Goal: Transaction & Acquisition: Purchase product/service

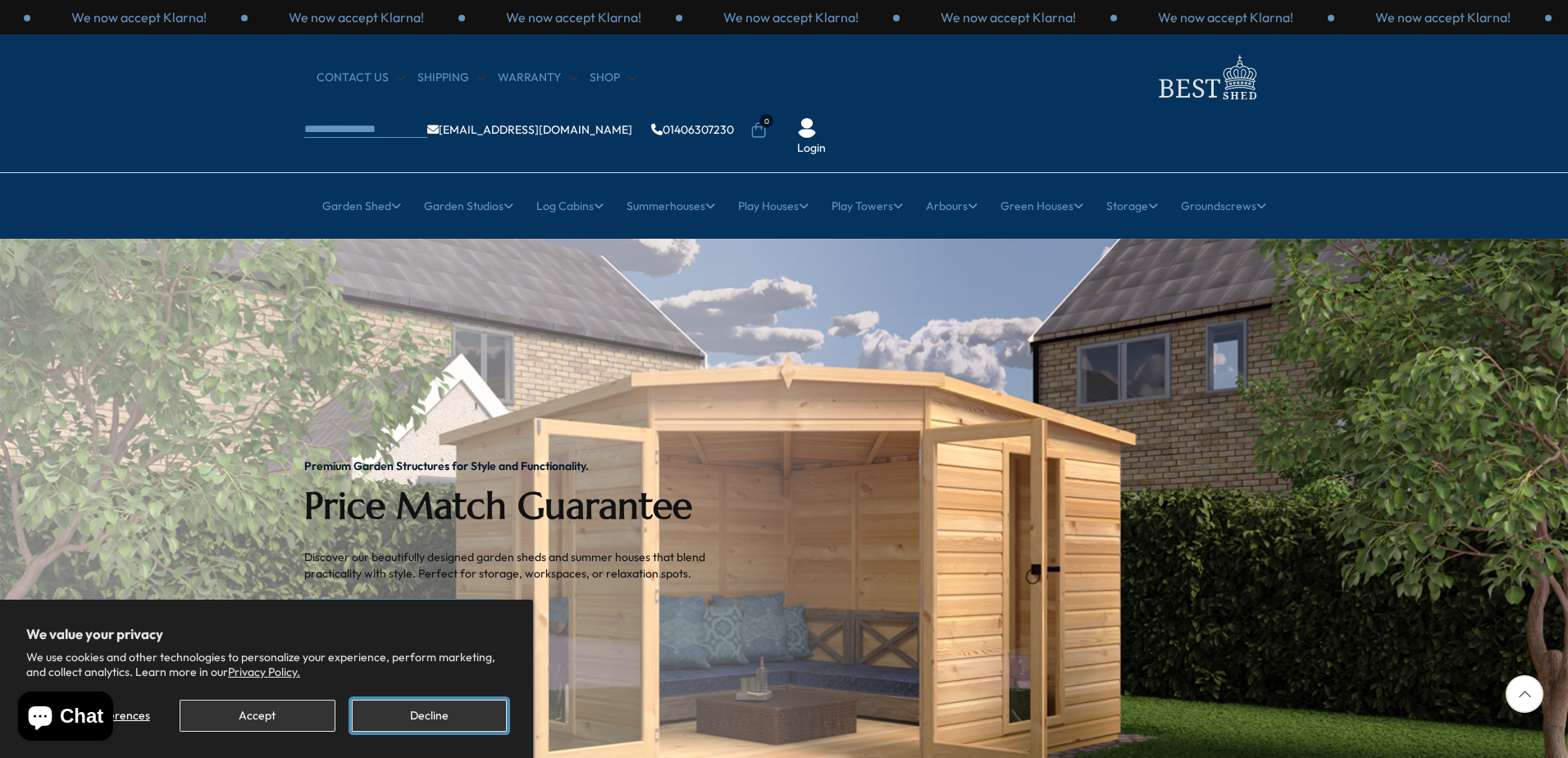
click at [415, 719] on button "Decline" at bounding box center [429, 716] width 155 height 32
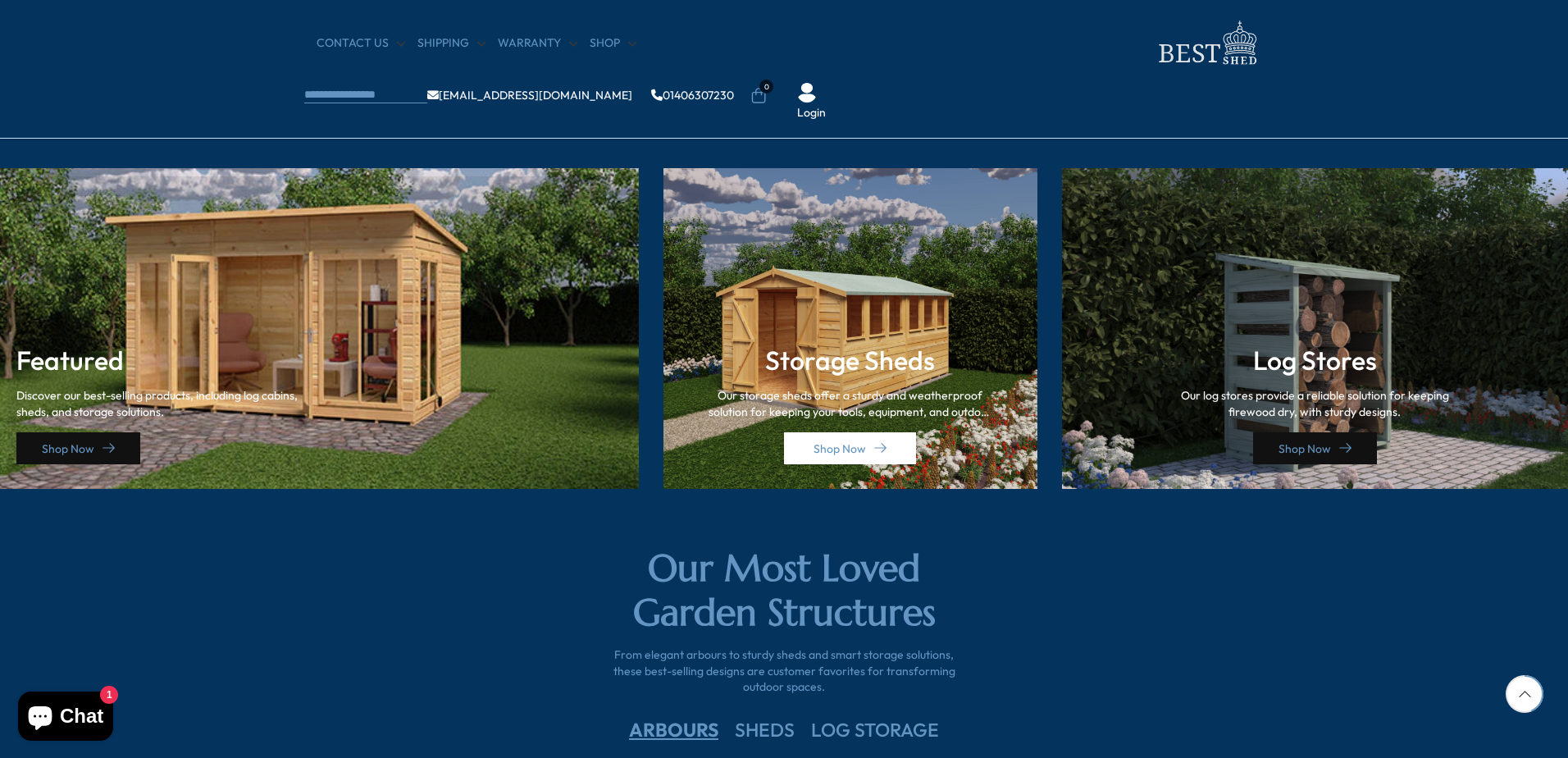
scroll to position [2216, 0]
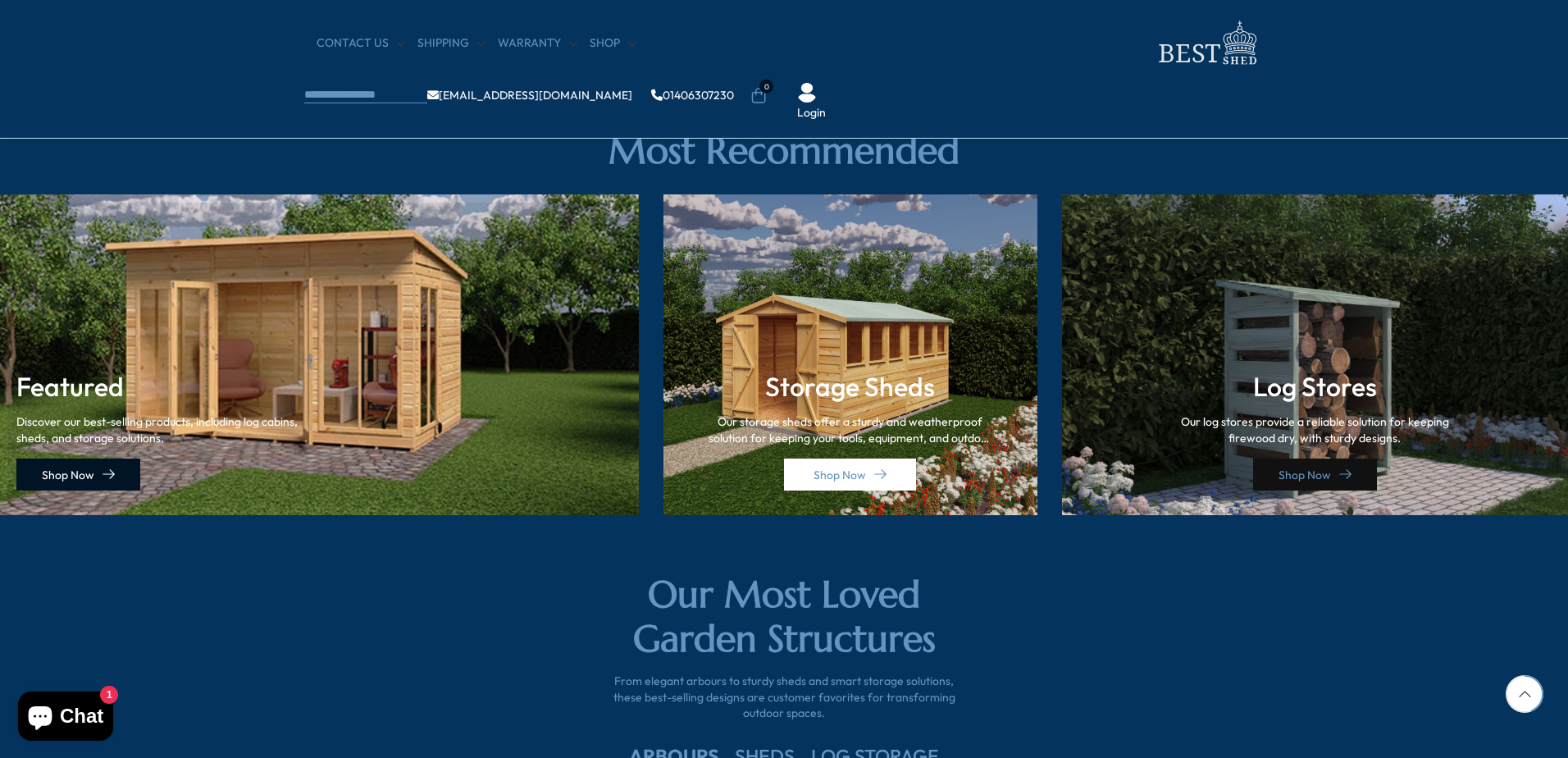
click at [62, 475] on link "Shop Now" at bounding box center [78, 475] width 124 height 32
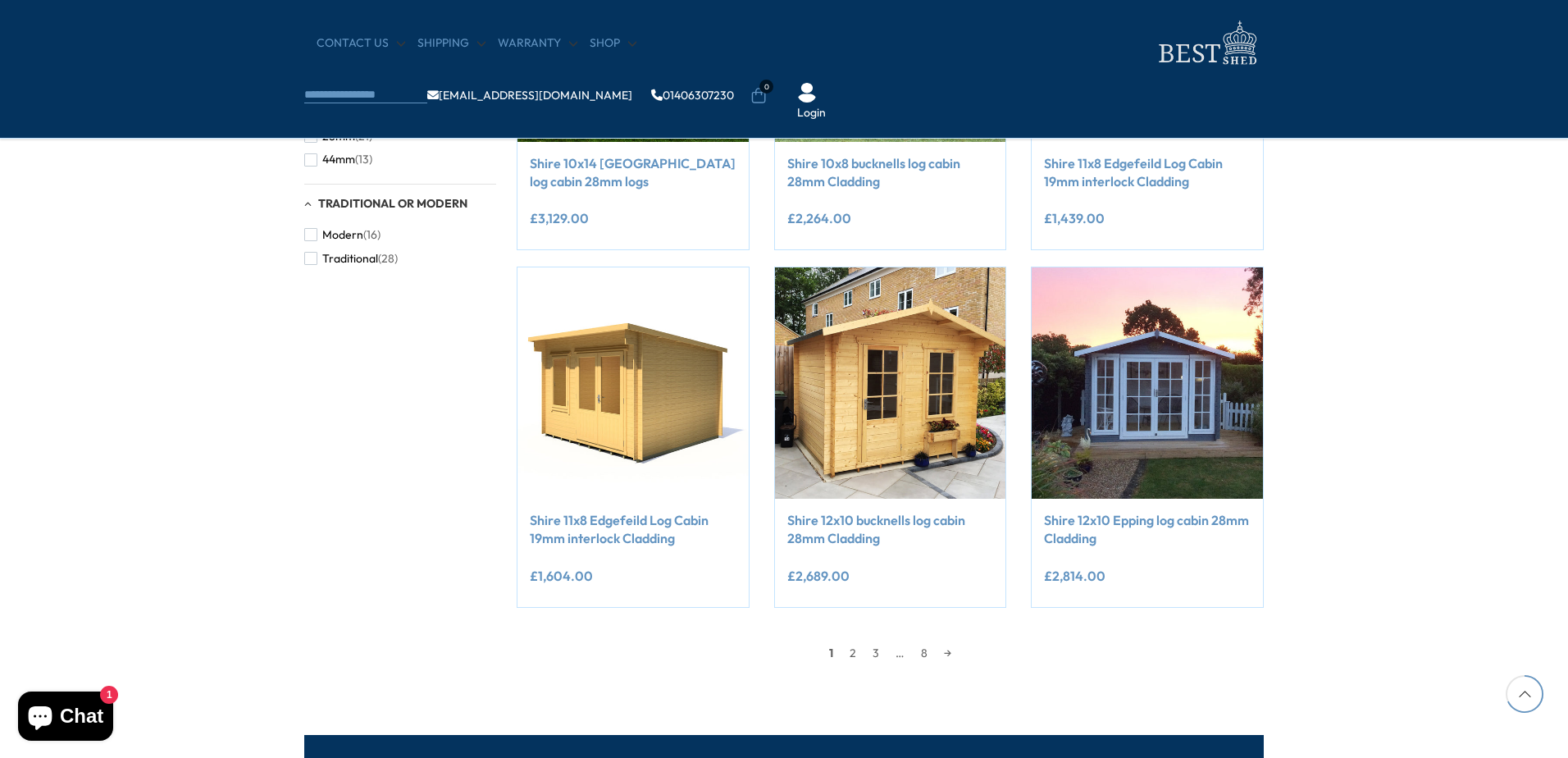
scroll to position [1231, 0]
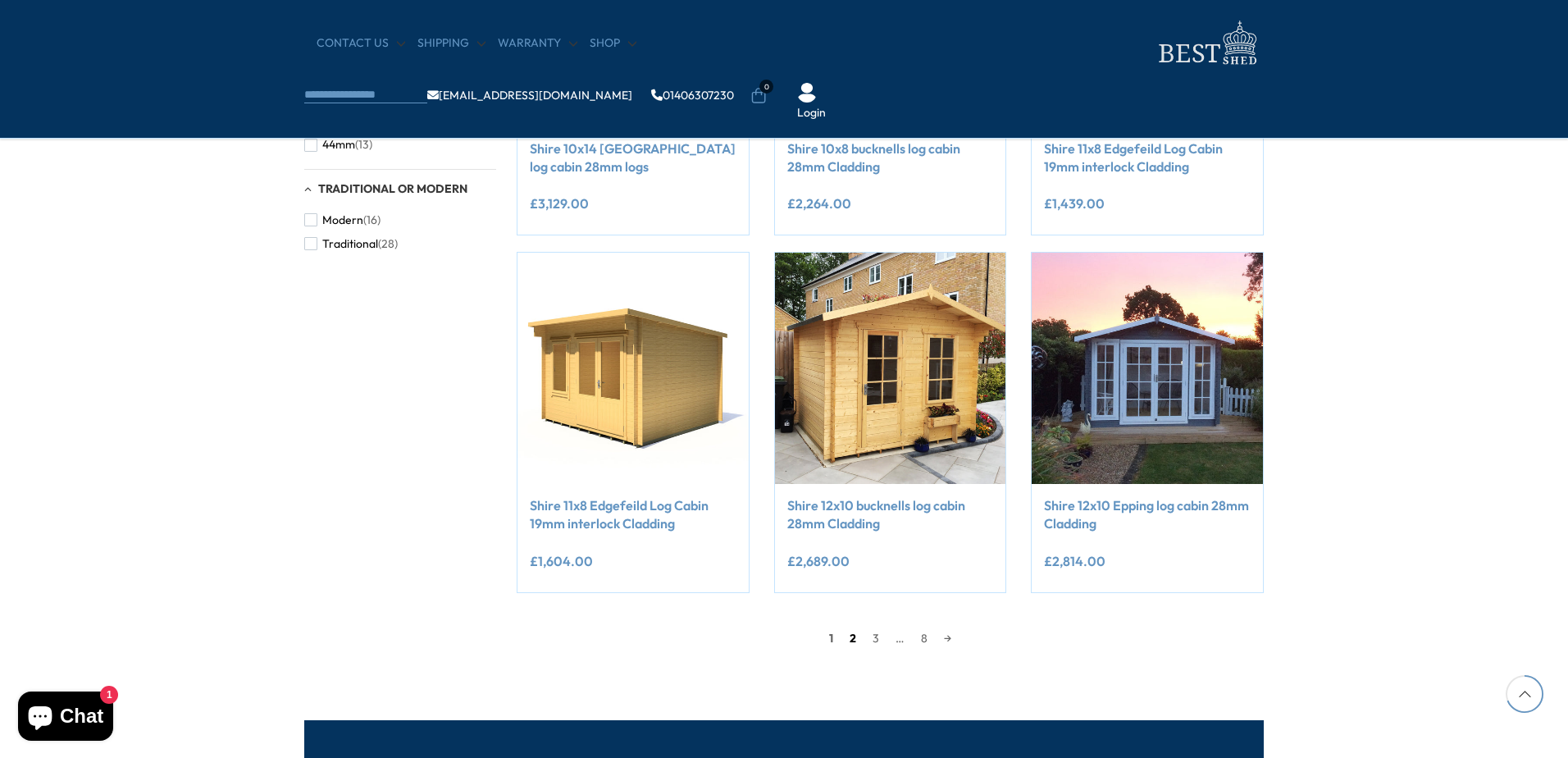
click at [849, 640] on link "2" at bounding box center [853, 639] width 23 height 24
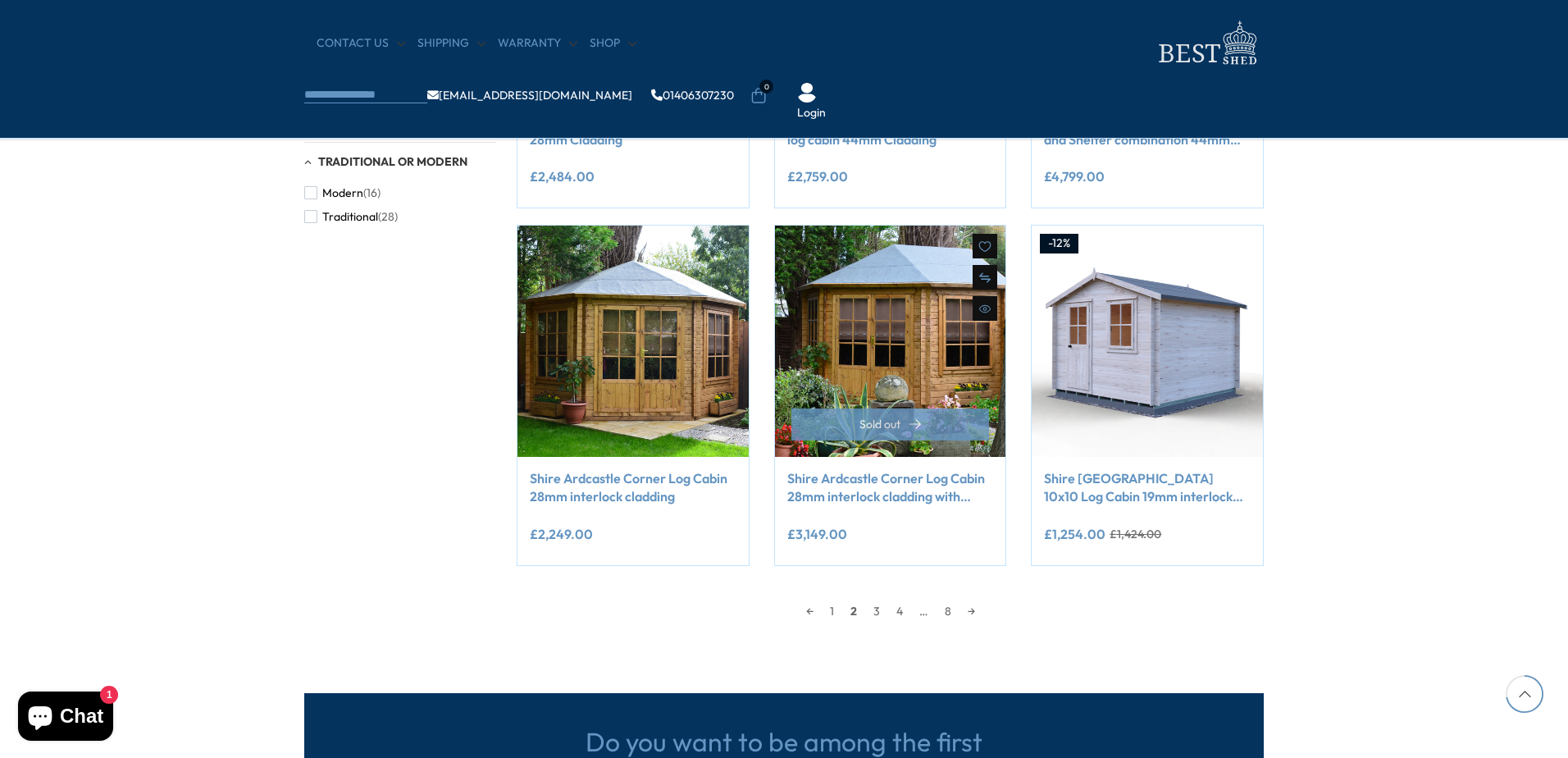
scroll to position [1298, 0]
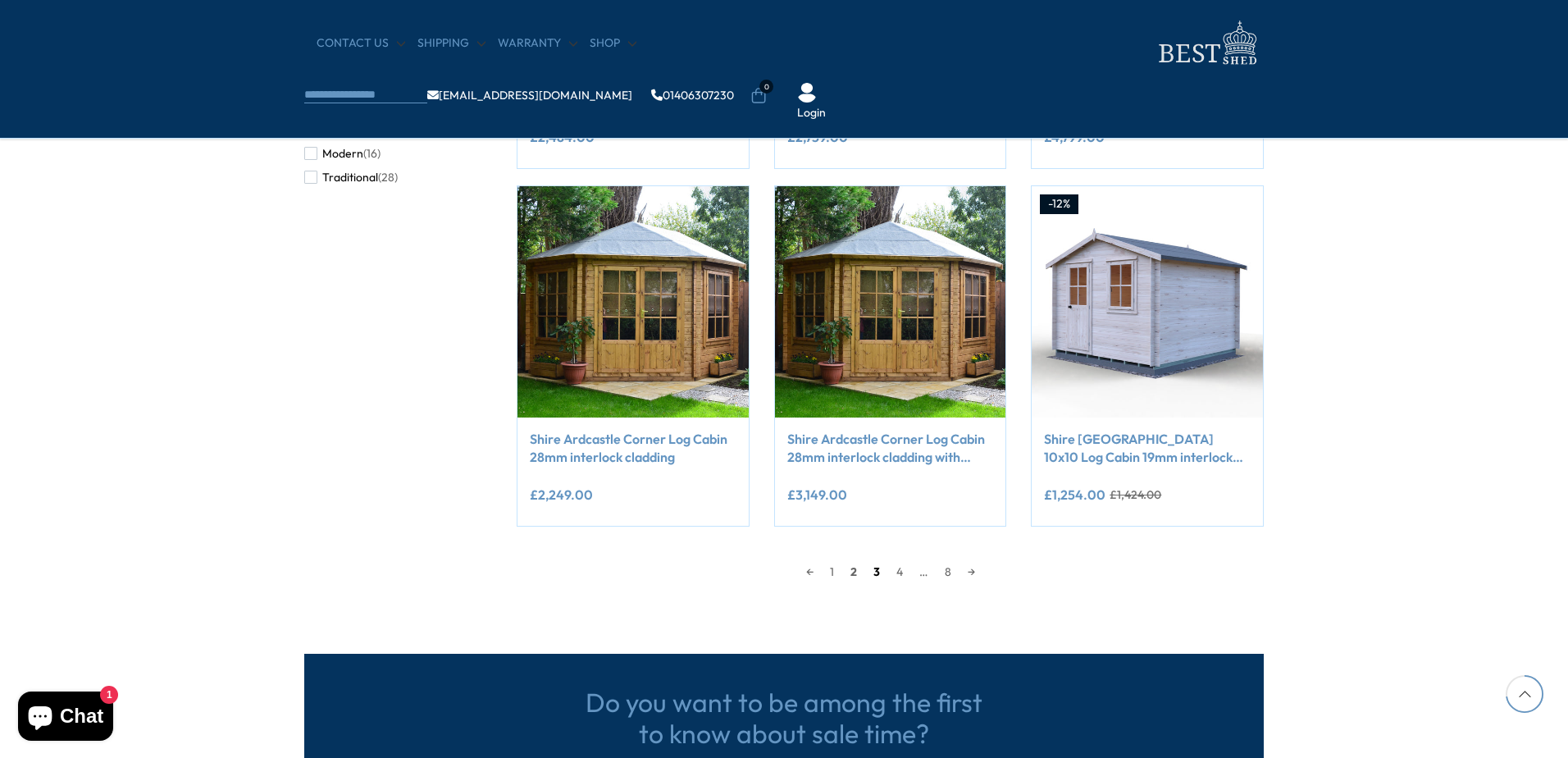
click at [876, 572] on link "3" at bounding box center [877, 572] width 23 height 24
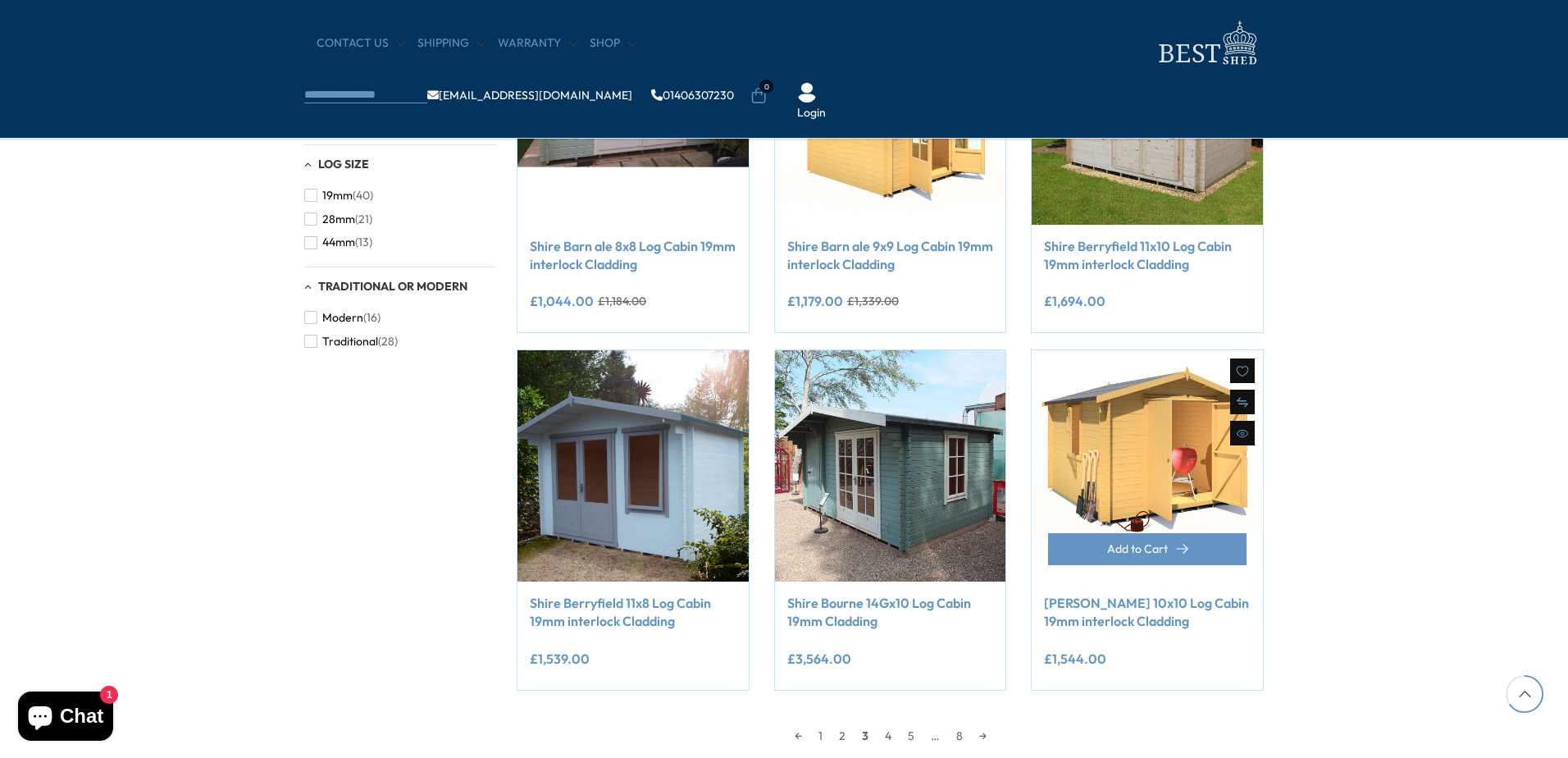
scroll to position [1215, 0]
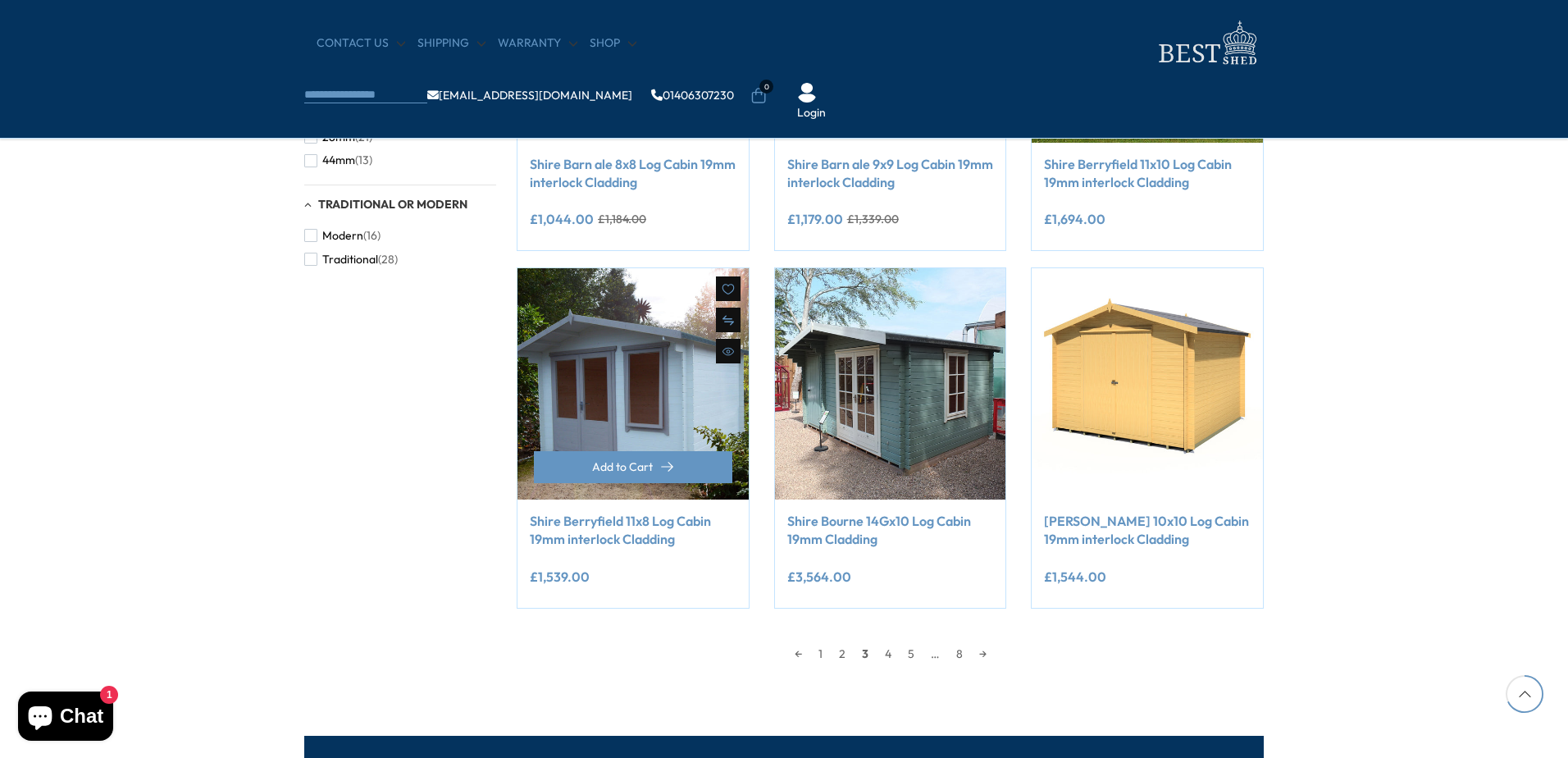
click at [645, 525] on link "Shire Berryfield 11x8 Log Cabin 19mm interlock Cladding" at bounding box center [634, 530] width 207 height 37
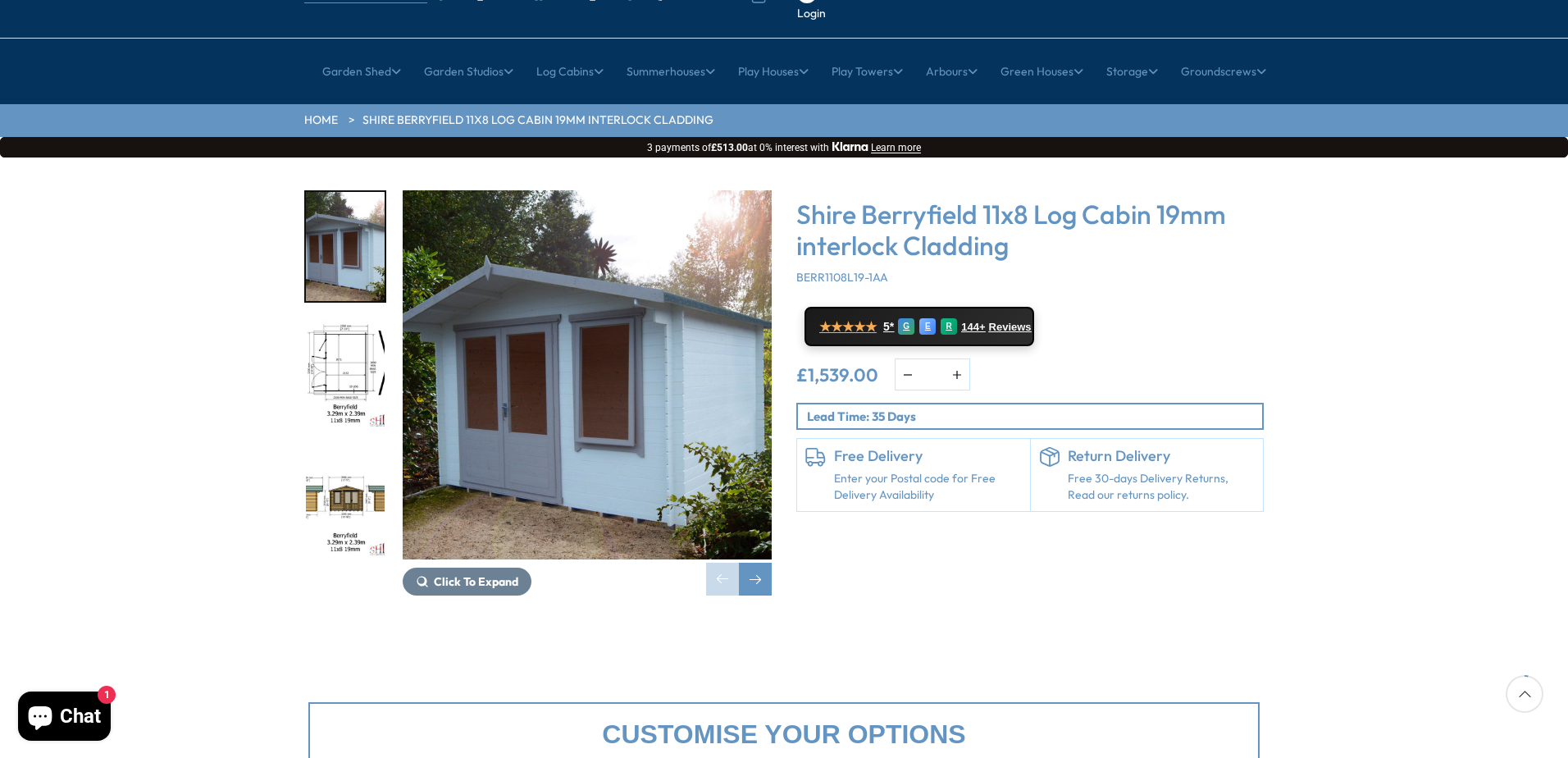
scroll to position [165, 0]
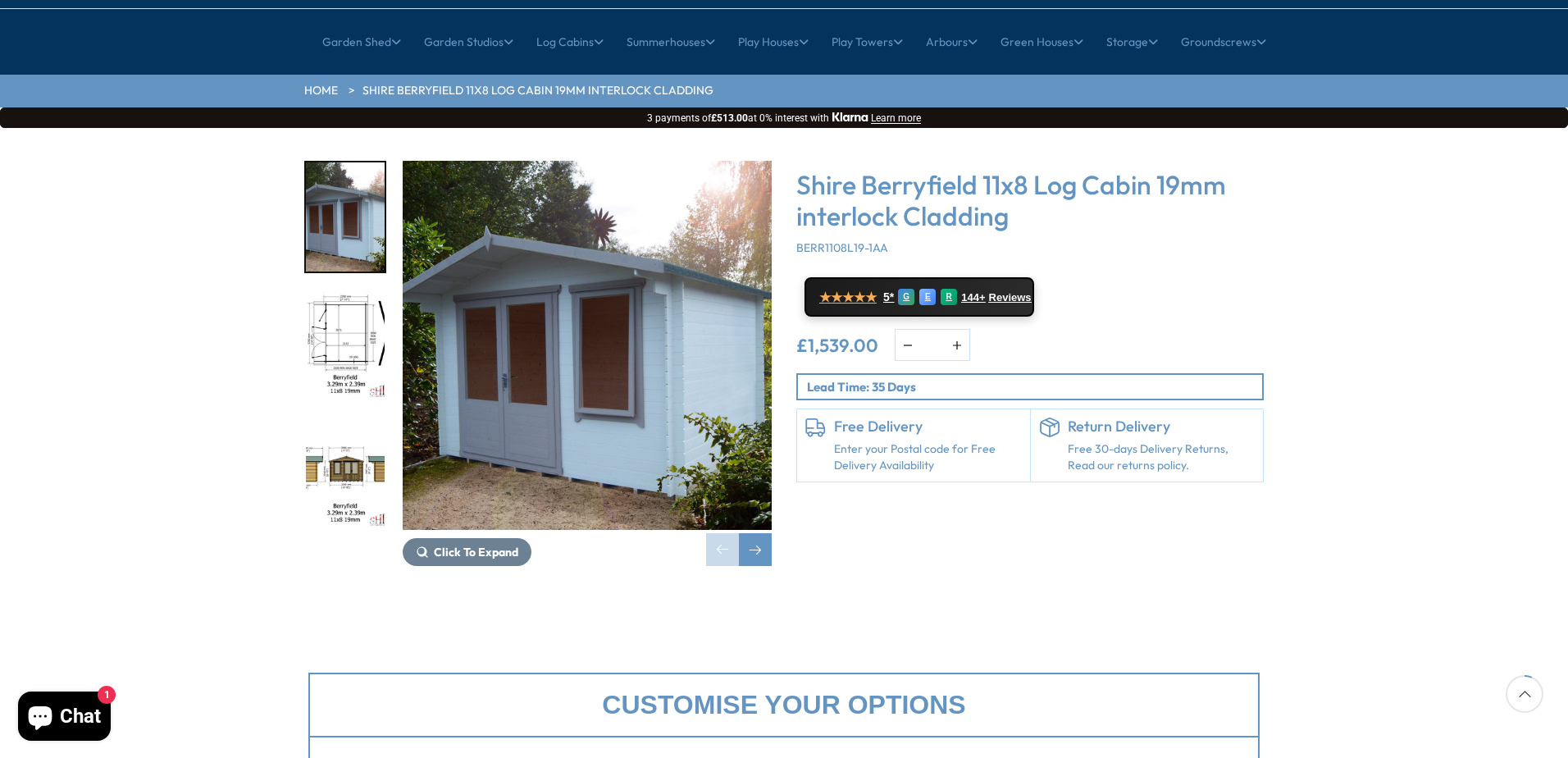
click at [345, 419] on img "3 / 13" at bounding box center [345, 474] width 79 height 109
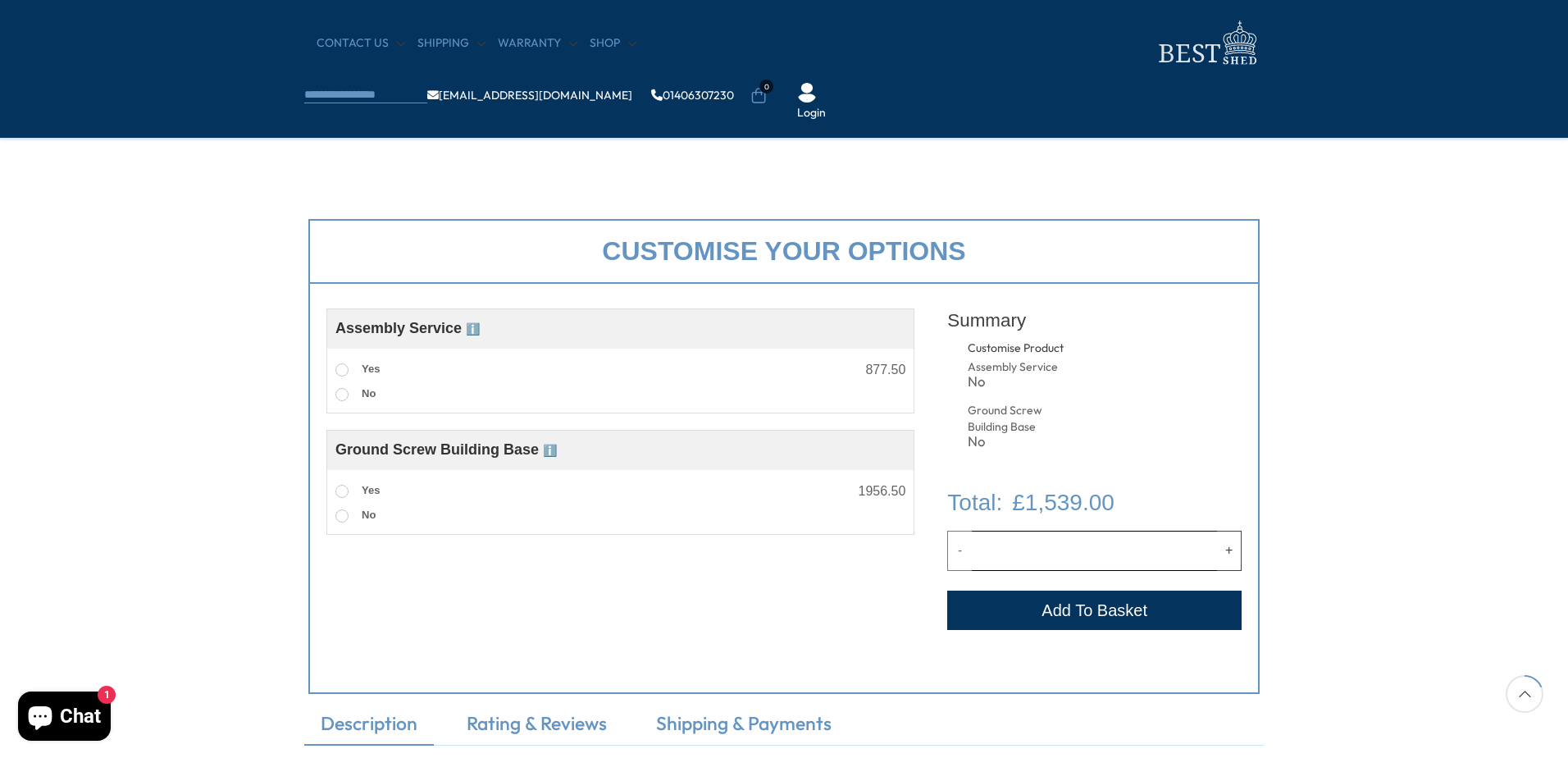
scroll to position [493, 0]
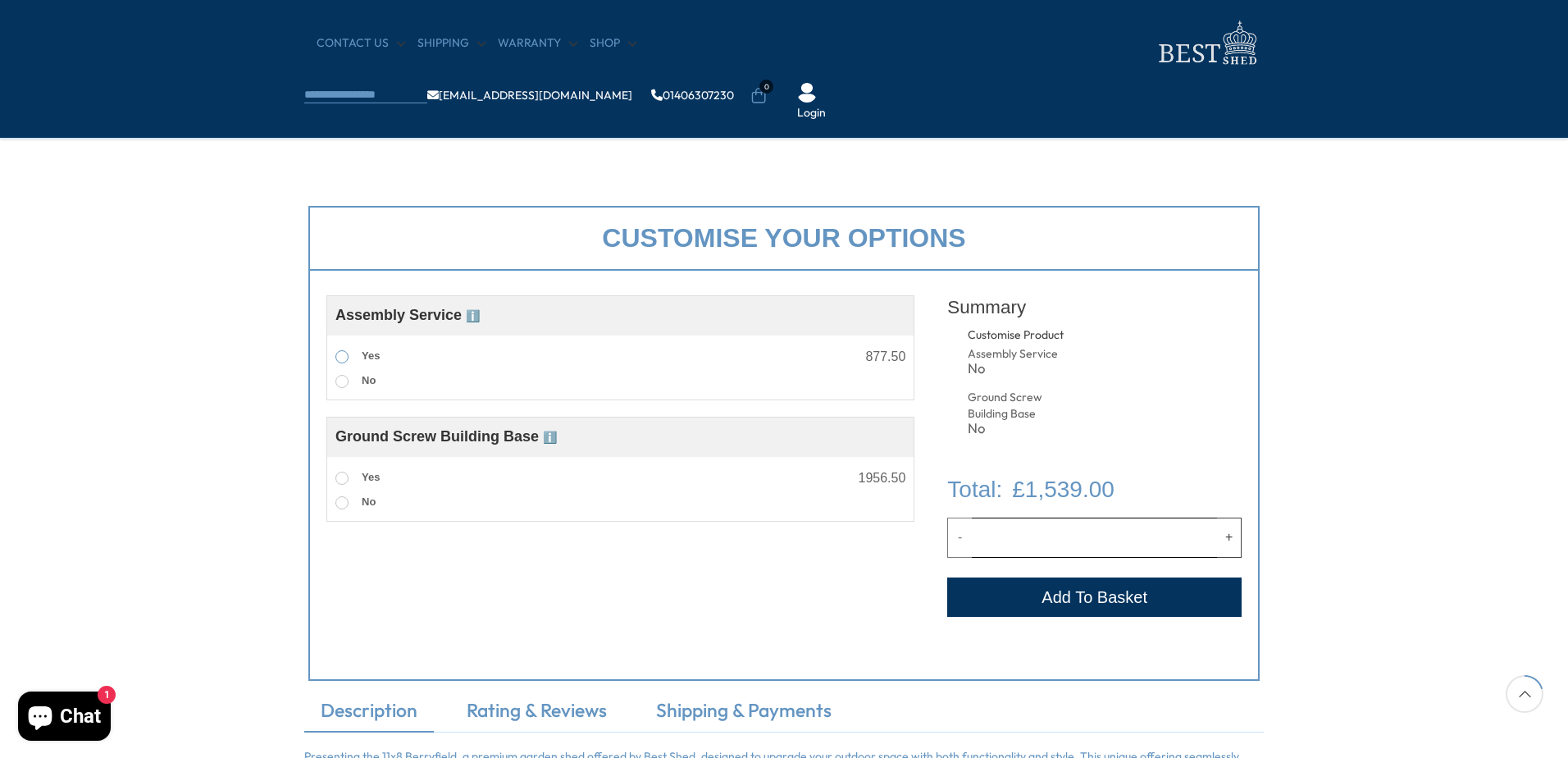
click at [342, 355] on span at bounding box center [342, 357] width 13 height 13
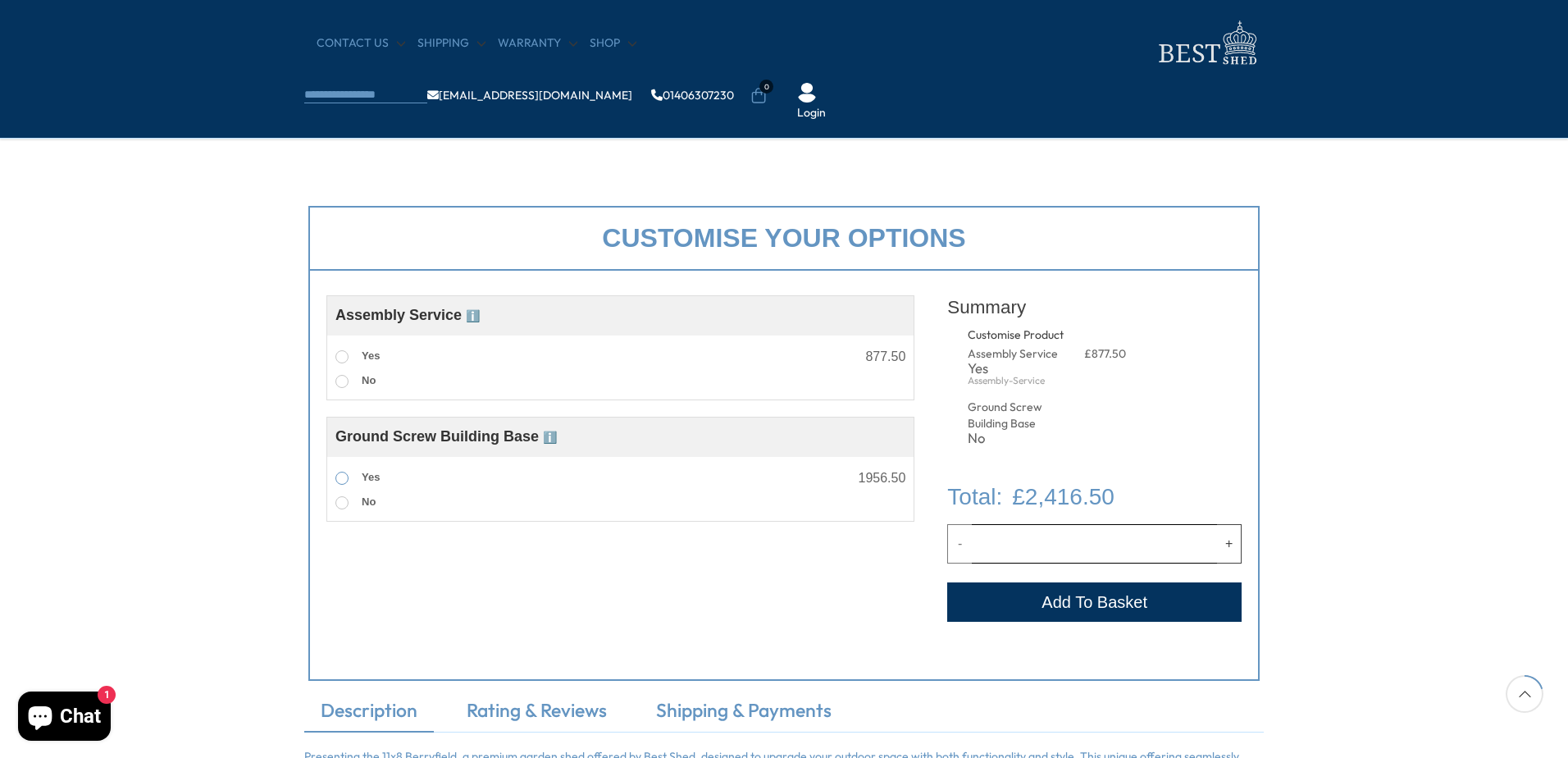
click at [337, 481] on span at bounding box center [342, 479] width 13 height 13
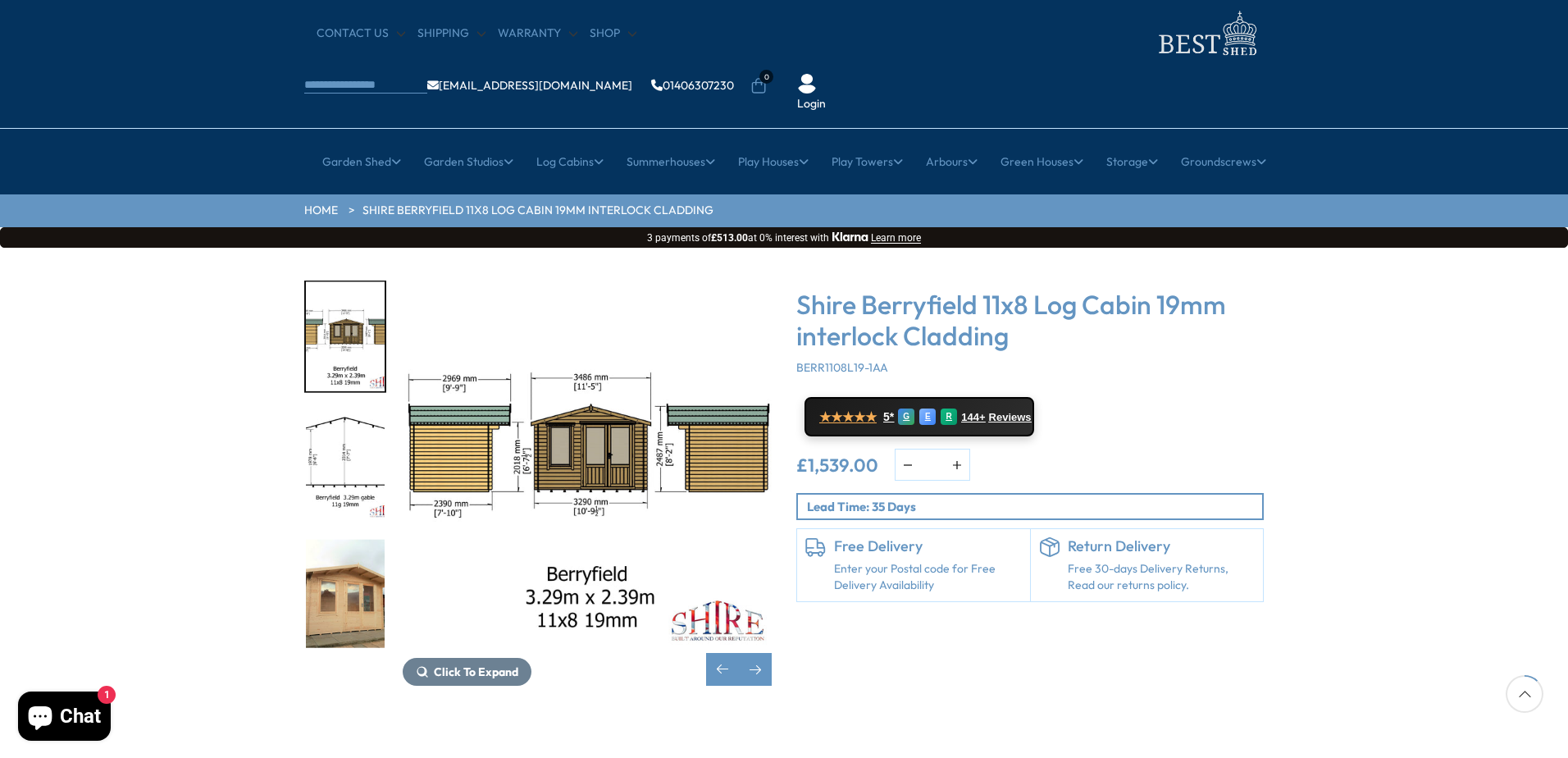
scroll to position [0, 0]
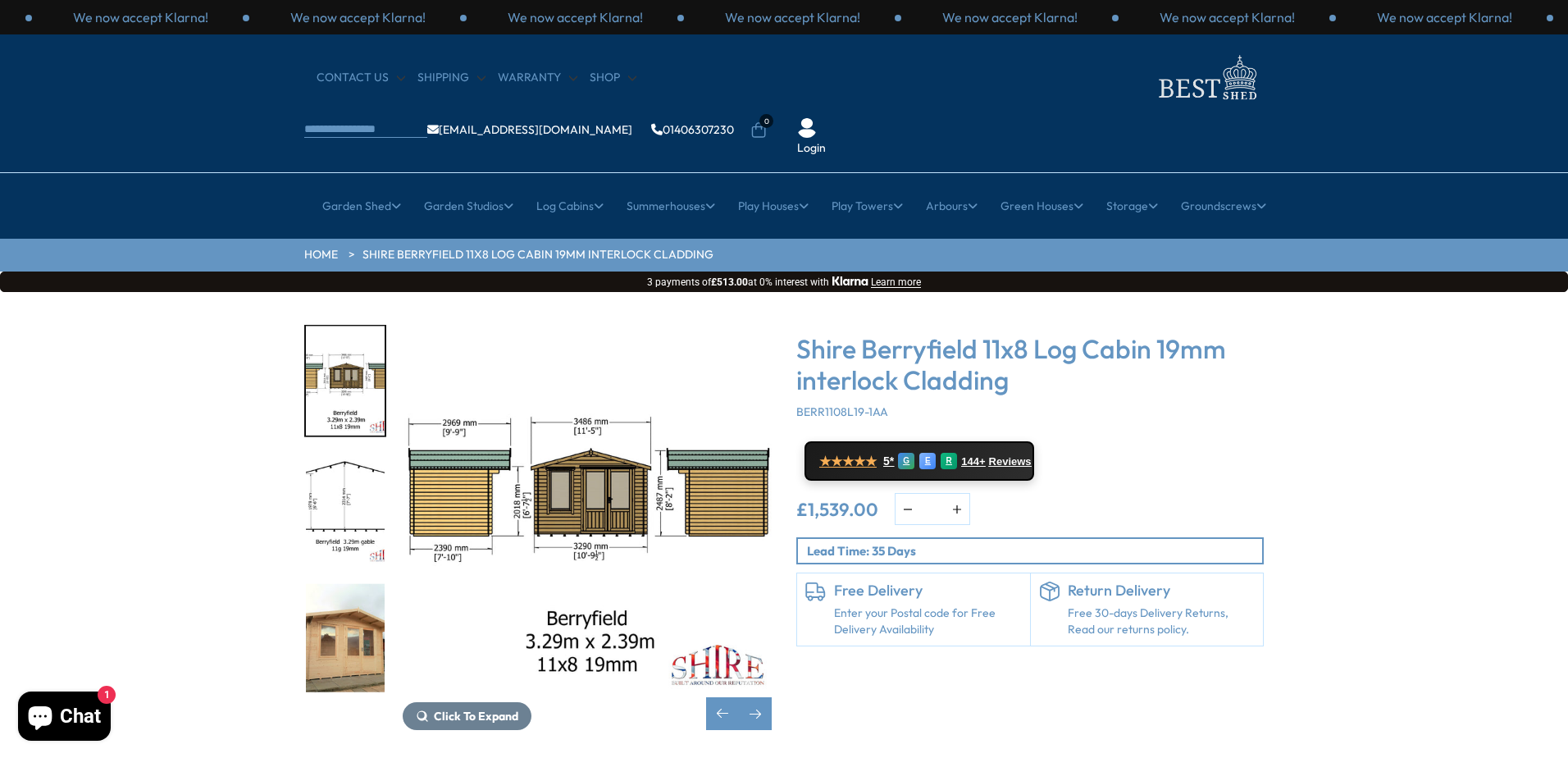
click at [347, 606] on img "5 / 13" at bounding box center [345, 638] width 79 height 109
